Goal: Task Accomplishment & Management: Manage account settings

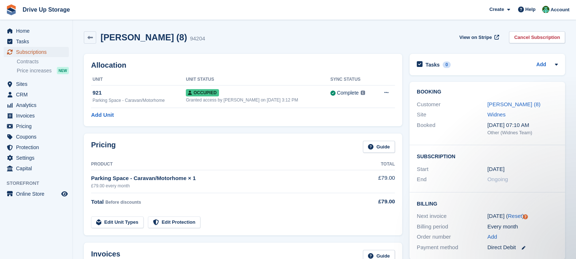
click at [55, 52] on span "Subscriptions" at bounding box center [38, 52] width 44 height 10
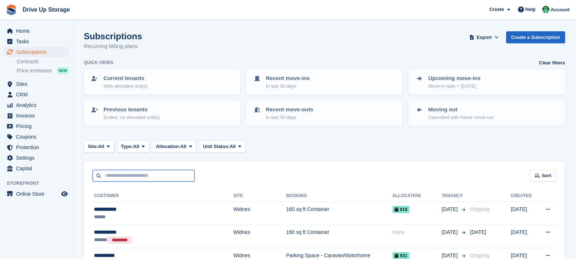
click at [169, 174] on input "text" at bounding box center [144, 176] width 102 height 12
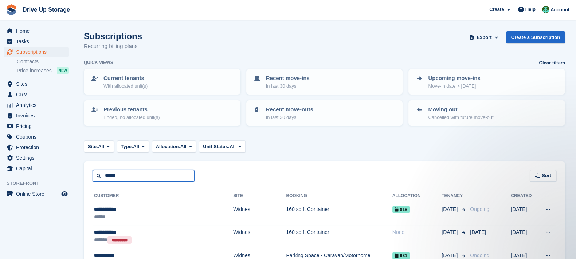
type input "******"
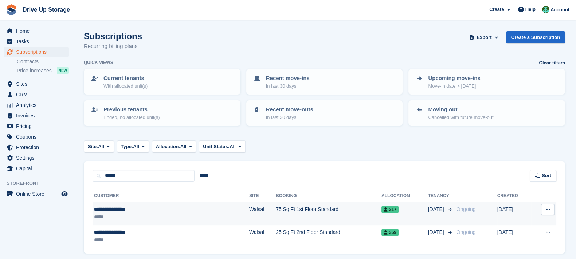
click at [294, 221] on td "75 Sq Ft 1st Floor Standard" at bounding box center [329, 213] width 106 height 23
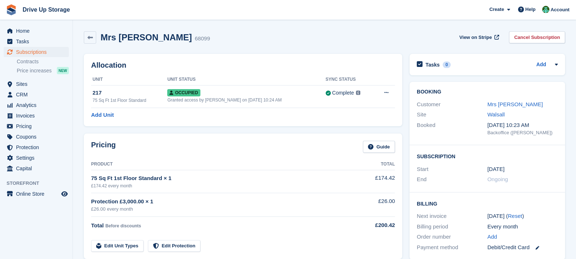
scroll to position [182, 0]
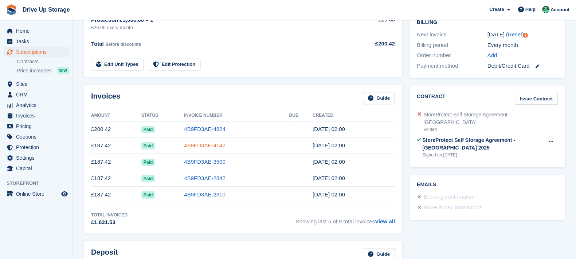
click at [209, 149] on link "4B9FD3AE-4142" at bounding box center [204, 145] width 41 height 6
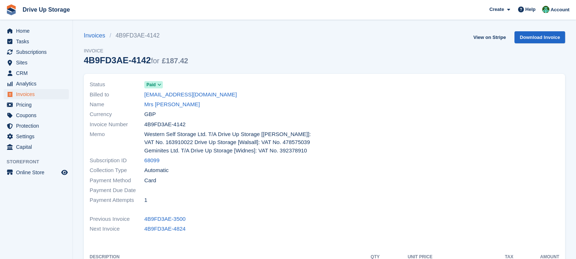
scroll to position [91, 0]
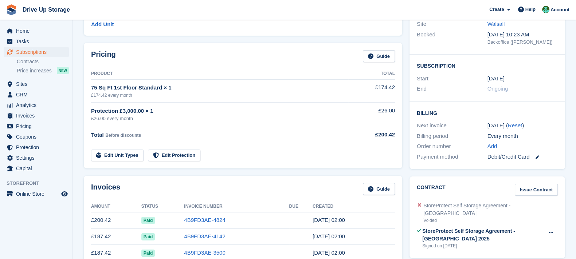
scroll to position [182, 0]
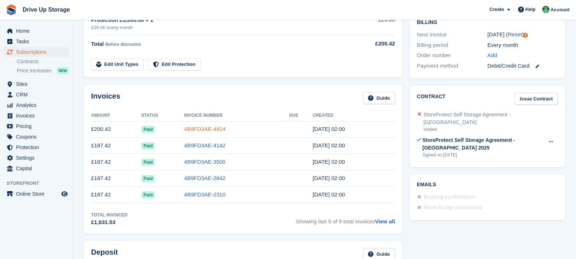
click at [213, 127] on link "4B9FD3AE-4824" at bounding box center [204, 129] width 41 height 6
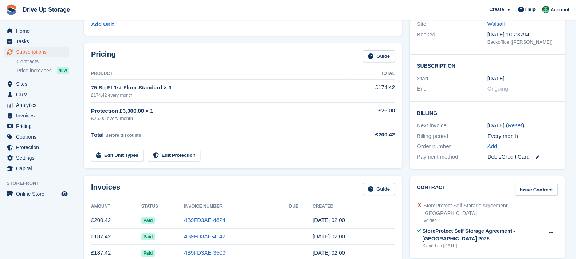
scroll to position [182, 0]
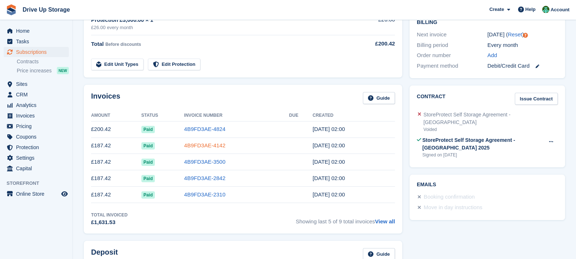
click at [218, 145] on link "4B9FD3AE-4142" at bounding box center [204, 145] width 41 height 6
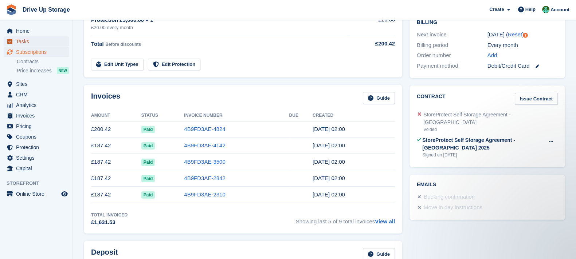
click at [42, 46] on span "Tasks" at bounding box center [38, 41] width 44 height 10
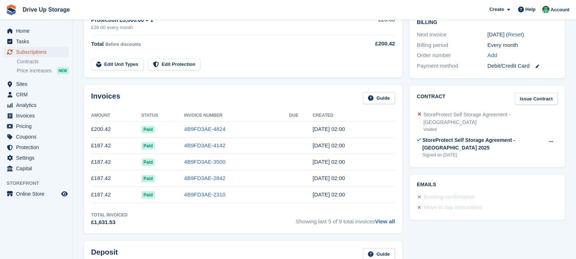
click at [44, 50] on span "Subscriptions" at bounding box center [38, 52] width 44 height 10
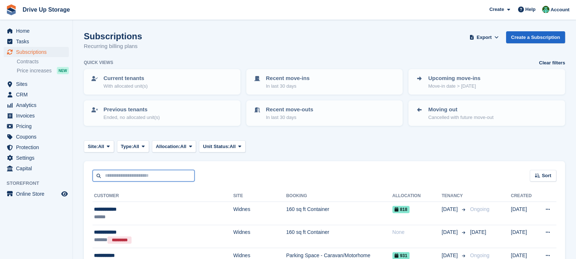
click at [146, 170] on input "text" at bounding box center [144, 176] width 102 height 12
type input "***"
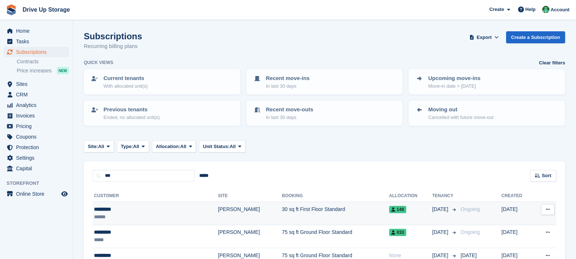
click at [389, 203] on td "148" at bounding box center [410, 213] width 43 height 23
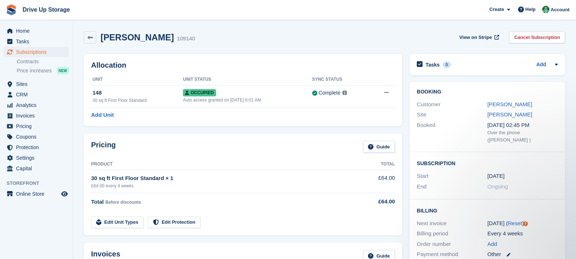
click at [506, 101] on div "[PERSON_NAME]" at bounding box center [522, 105] width 71 height 8
click at [507, 104] on link "[PERSON_NAME]" at bounding box center [509, 104] width 45 height 6
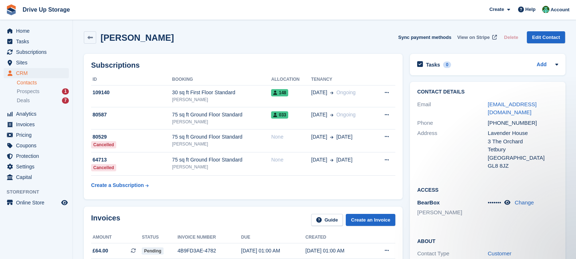
click at [482, 35] on span "View on Stripe" at bounding box center [473, 37] width 32 height 7
click at [51, 58] on span "Sites" at bounding box center [38, 63] width 44 height 10
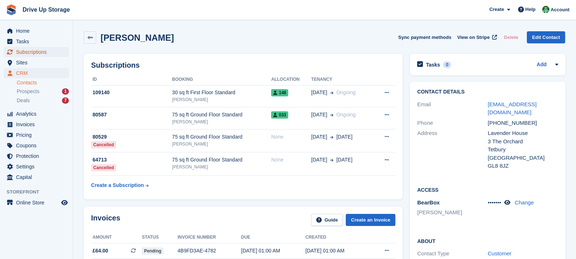
click at [51, 52] on span "Subscriptions" at bounding box center [38, 52] width 44 height 10
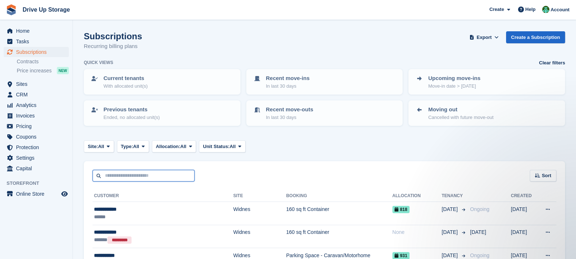
click at [168, 173] on input "text" at bounding box center [144, 176] width 102 height 12
type input "******"
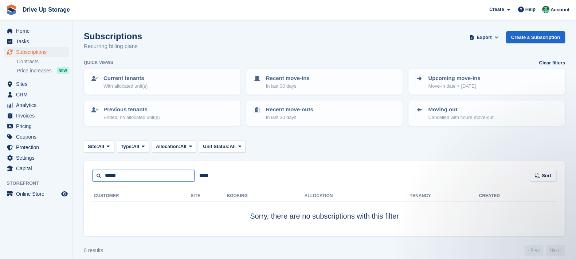
drag, startPoint x: 132, startPoint y: 177, endPoint x: 0, endPoint y: 144, distance: 136.0
click at [0, 144] on div "Home Tasks Subscriptions Subscriptions Subscriptions Contracts Price increases …" at bounding box center [288, 133] width 576 height 267
type input "******"
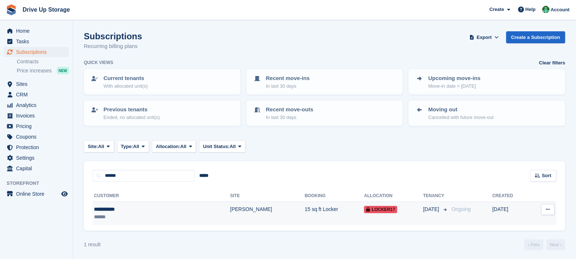
click at [305, 209] on td "15 sq ft Locker" at bounding box center [334, 213] width 59 height 23
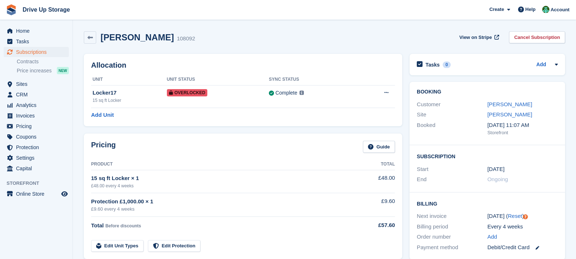
scroll to position [182, 0]
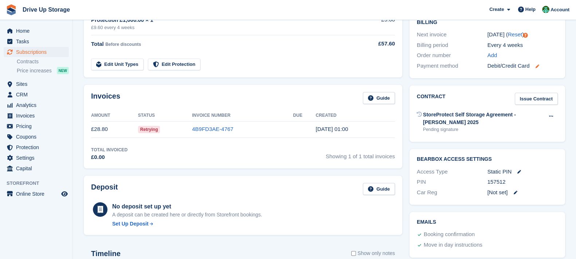
click at [537, 66] on icon at bounding box center [537, 66] width 4 height 4
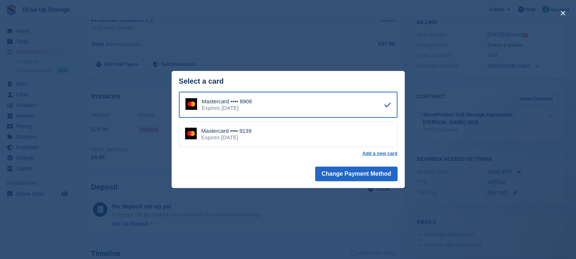
scroll to position [0, 0]
click at [409, 64] on div "close" at bounding box center [288, 129] width 576 height 259
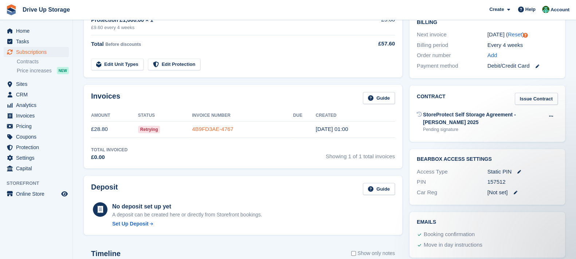
click at [217, 126] on link "4B9FD3AE-4767" at bounding box center [212, 129] width 41 height 6
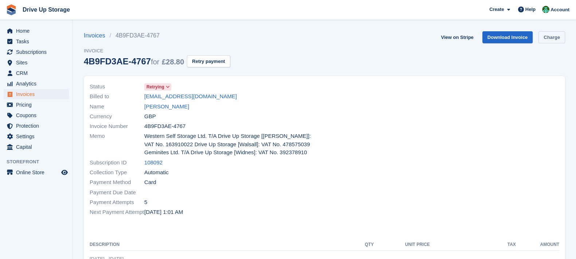
click at [550, 35] on link "Charge" at bounding box center [551, 37] width 27 height 12
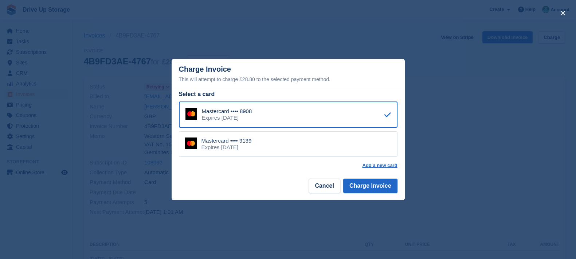
click at [199, 150] on div "Mastercard •••• 9139 Expires May 2030" at bounding box center [218, 144] width 67 height 13
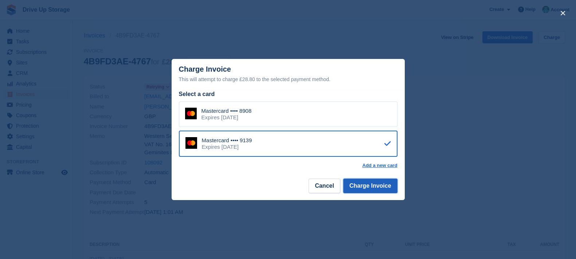
click at [372, 187] on button "Charge Invoice" at bounding box center [370, 186] width 54 height 15
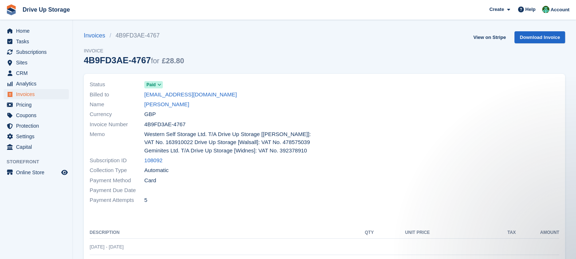
click at [240, 70] on div "Status Paid Billed to bryonyhill9@gmail.com Name Bryony Hill Currency GBP Invoi…" at bounding box center [324, 221] width 490 height 302
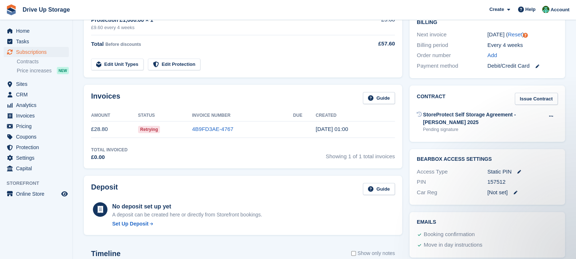
click at [534, 67] on link at bounding box center [533, 66] width 9 height 8
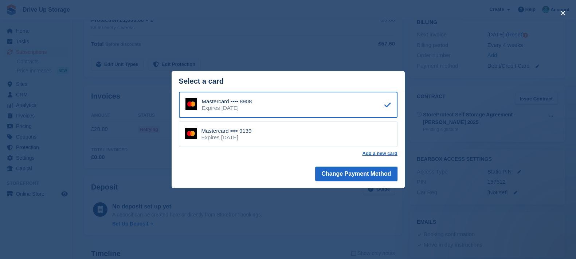
click at [443, 95] on div "close" at bounding box center [288, 129] width 576 height 259
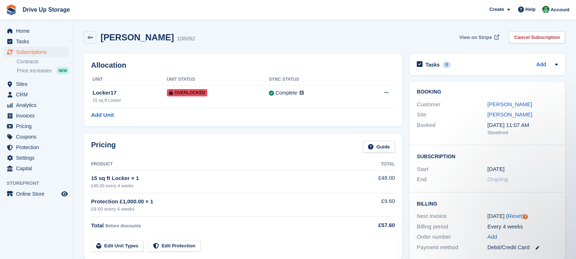
click at [490, 38] on span "View on Stripe" at bounding box center [475, 37] width 32 height 7
